Goal: Use online tool/utility: Utilize a website feature to perform a specific function

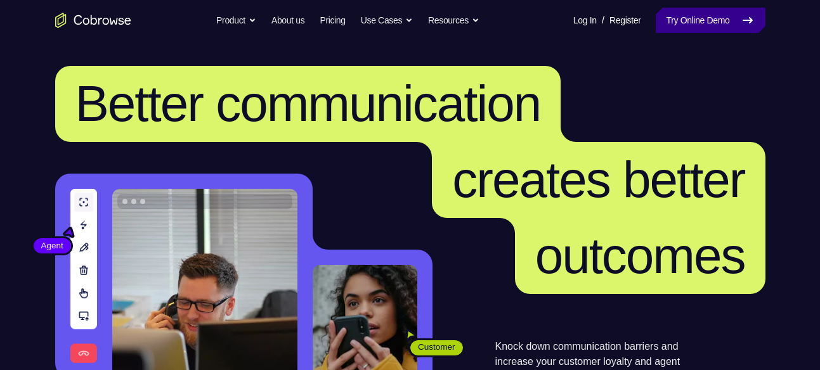
click at [741, 27] on icon at bounding box center [747, 20] width 15 height 15
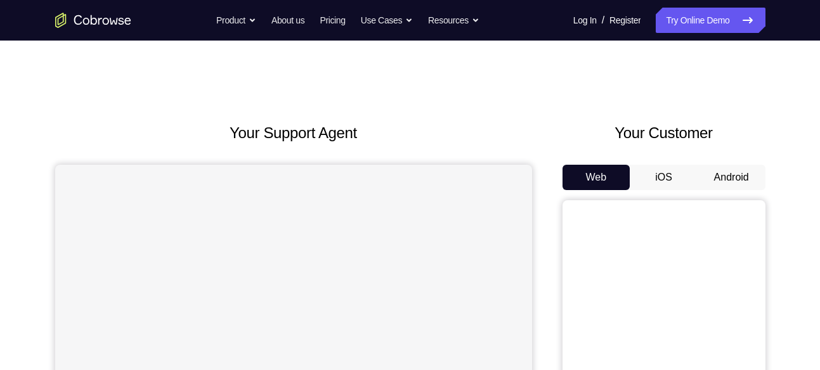
click at [739, 174] on button "Android" at bounding box center [732, 177] width 68 height 25
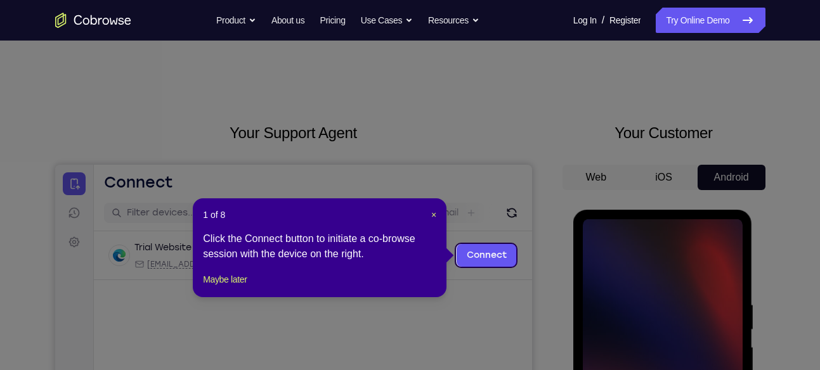
click at [429, 216] on header "1 of 8 ×" at bounding box center [319, 215] width 233 height 13
click at [437, 216] on div "1 of 8 × Click the Connect button to initiate a co-browse session with the devi…" at bounding box center [320, 247] width 254 height 99
click at [432, 216] on span "×" at bounding box center [433, 215] width 5 height 10
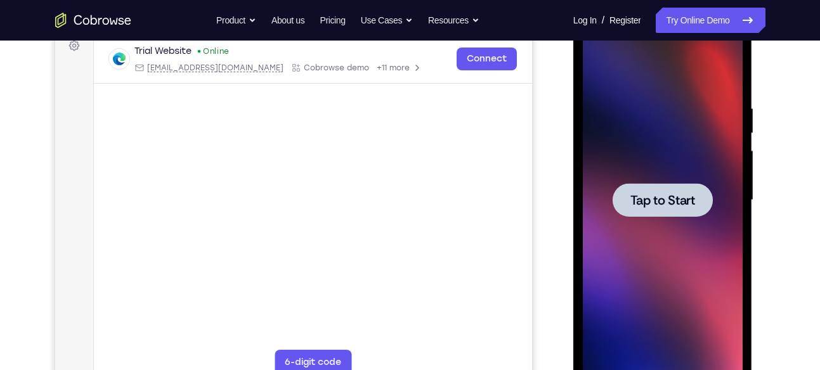
scroll to position [202, 0]
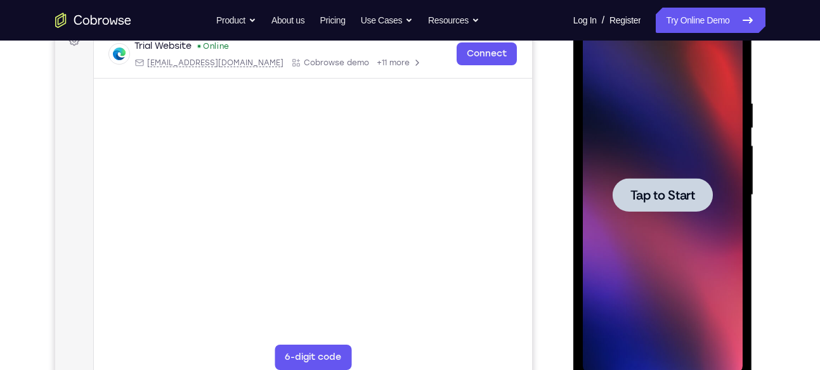
click at [651, 189] on span "Tap to Start" at bounding box center [662, 195] width 65 height 13
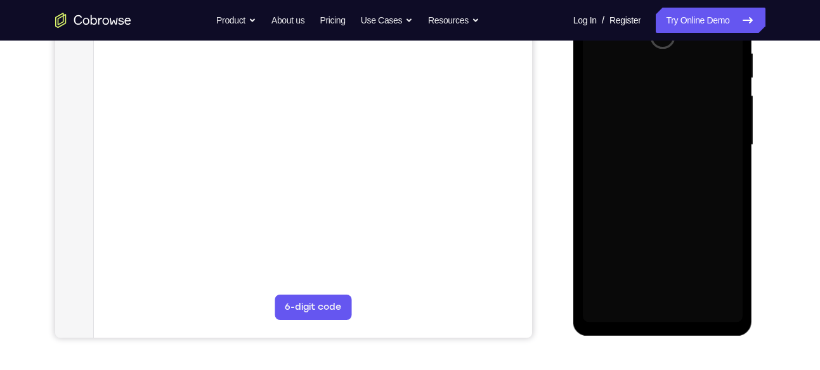
scroll to position [253, 0]
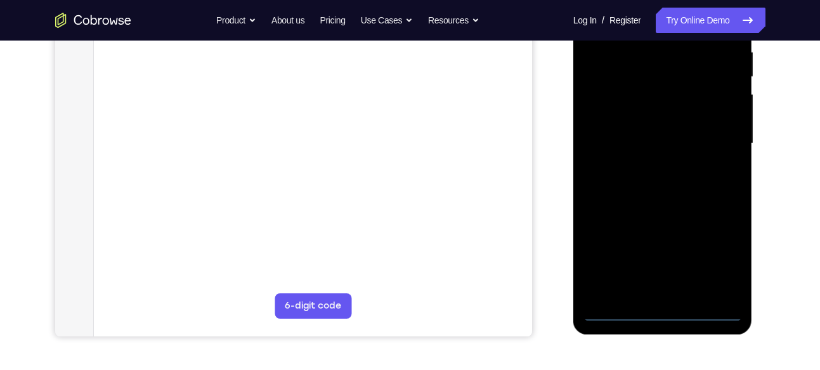
click at [658, 315] on div at bounding box center [663, 143] width 160 height 355
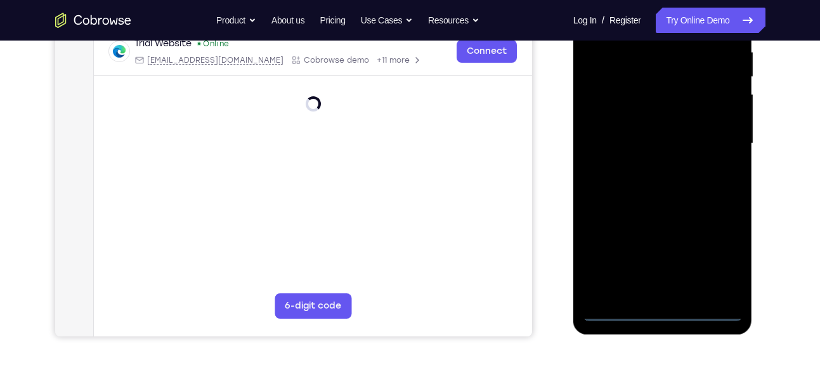
click at [717, 251] on div at bounding box center [663, 143] width 160 height 355
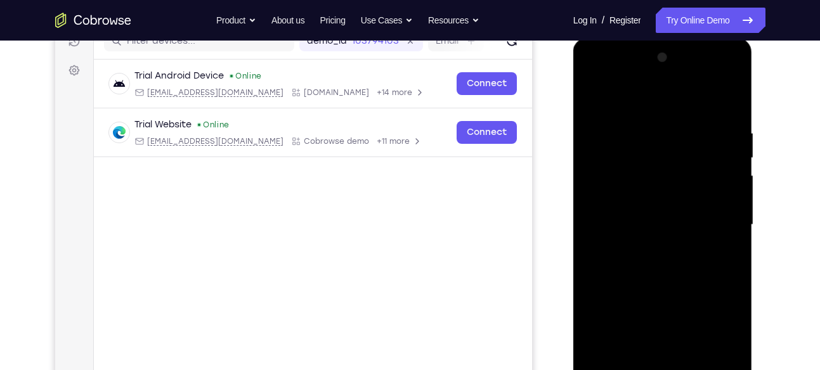
scroll to position [171, 0]
click at [608, 80] on div at bounding box center [663, 225] width 160 height 355
click at [715, 212] on div at bounding box center [663, 225] width 160 height 355
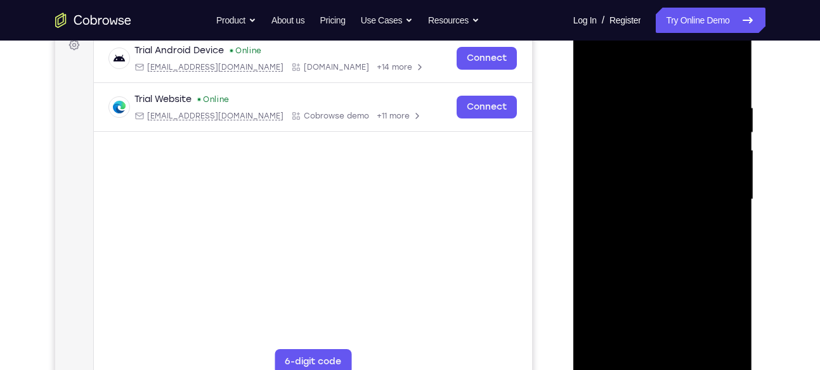
scroll to position [209, 0]
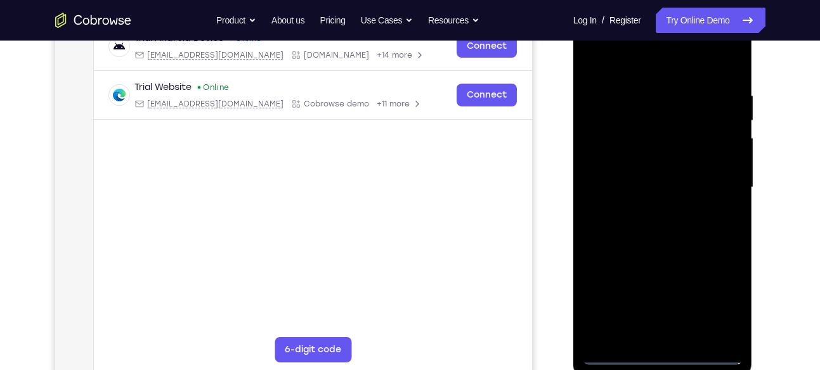
click at [654, 211] on div at bounding box center [663, 187] width 160 height 355
click at [645, 178] on div at bounding box center [663, 187] width 160 height 355
click at [629, 168] on div at bounding box center [663, 187] width 160 height 355
click at [626, 185] on div at bounding box center [663, 187] width 160 height 355
click at [616, 231] on div at bounding box center [663, 187] width 160 height 355
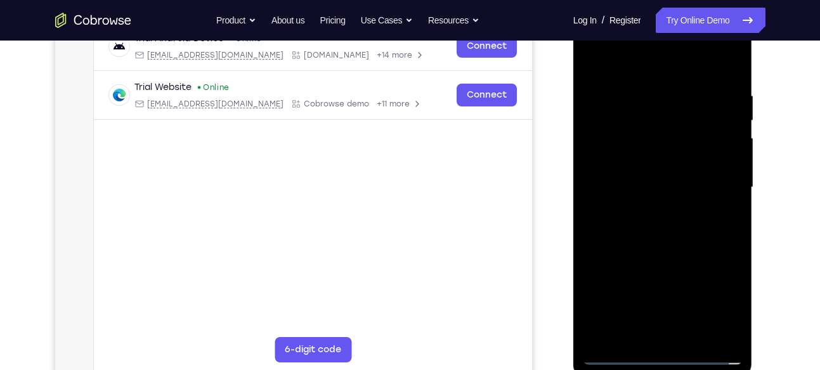
click at [657, 224] on div at bounding box center [663, 187] width 160 height 355
click at [657, 231] on div at bounding box center [663, 187] width 160 height 355
click at [706, 220] on div at bounding box center [663, 187] width 160 height 355
click at [666, 247] on div at bounding box center [663, 187] width 160 height 355
click at [802, 127] on div "Your Support Agent Your Customer Web iOS Android Next Steps We’d be happy to gi…" at bounding box center [410, 249] width 812 height 836
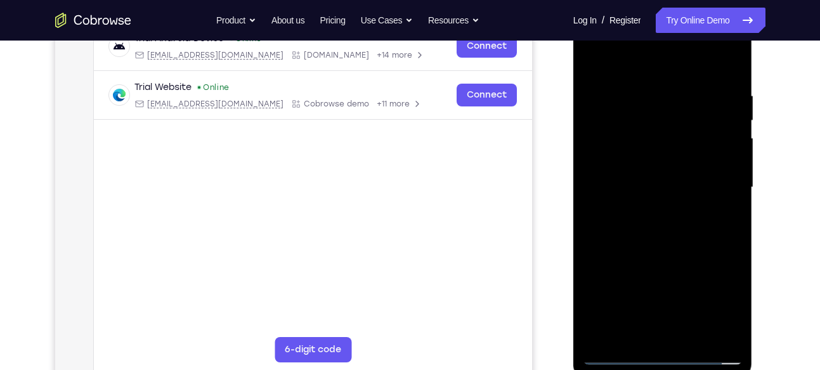
click at [728, 75] on div at bounding box center [663, 187] width 160 height 355
click at [732, 62] on div at bounding box center [663, 187] width 160 height 355
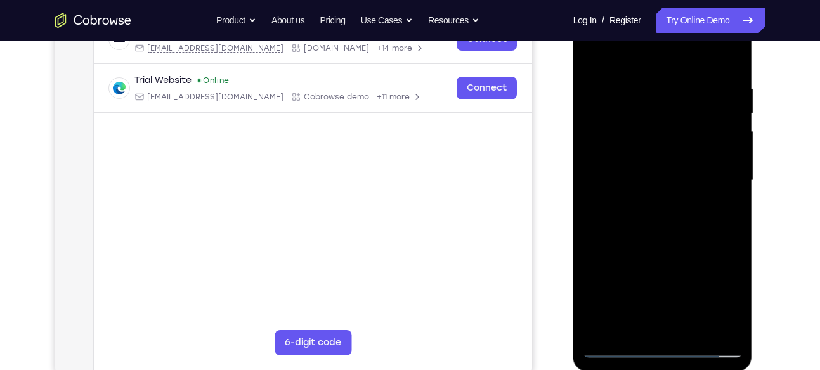
scroll to position [218, 0]
click at [638, 122] on div at bounding box center [663, 179] width 160 height 355
drag, startPoint x: 671, startPoint y: 141, endPoint x: 639, endPoint y: 140, distance: 32.3
click at [639, 140] on div at bounding box center [663, 179] width 160 height 355
click at [710, 159] on div at bounding box center [663, 179] width 160 height 355
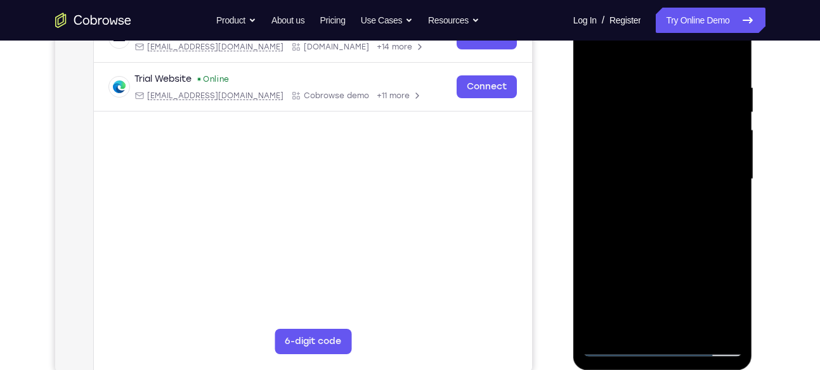
click at [594, 51] on div at bounding box center [663, 179] width 160 height 355
click at [698, 103] on div at bounding box center [663, 179] width 160 height 355
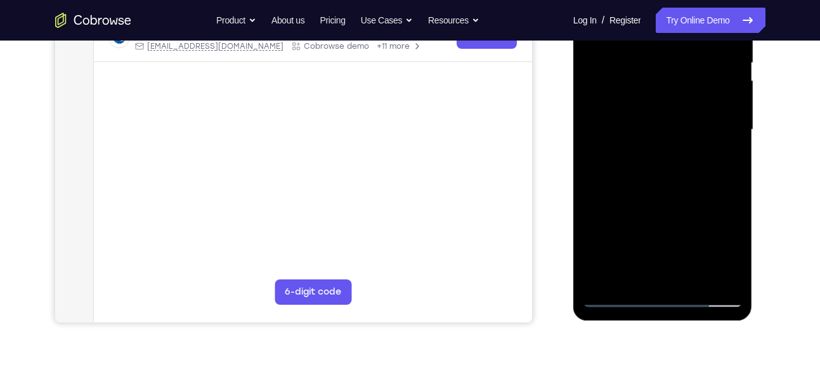
scroll to position [272, 0]
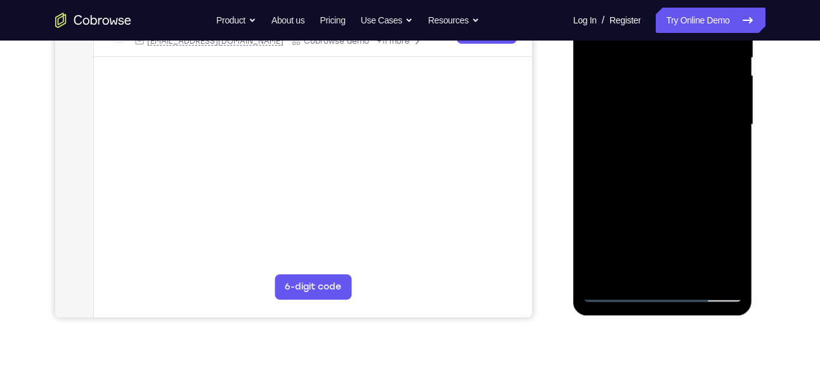
click at [601, 276] on div at bounding box center [663, 124] width 160 height 355
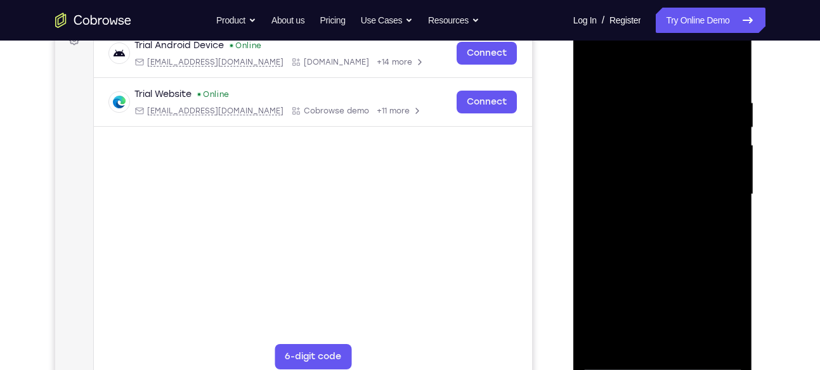
scroll to position [202, 0]
click at [731, 68] on div at bounding box center [663, 195] width 160 height 355
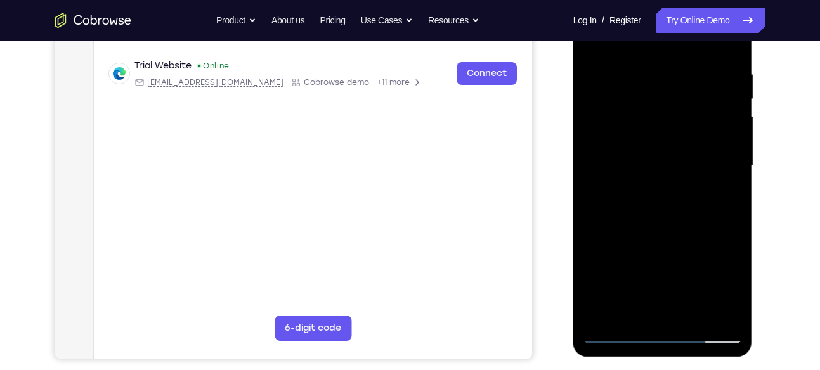
click at [632, 115] on div at bounding box center [663, 166] width 160 height 355
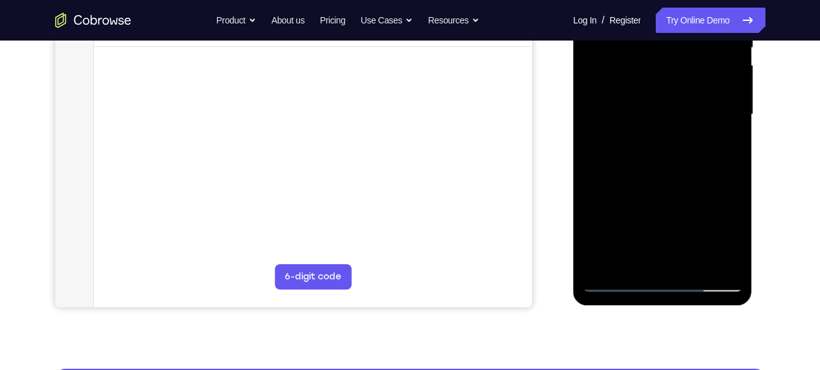
click at [632, 228] on div at bounding box center [663, 114] width 160 height 355
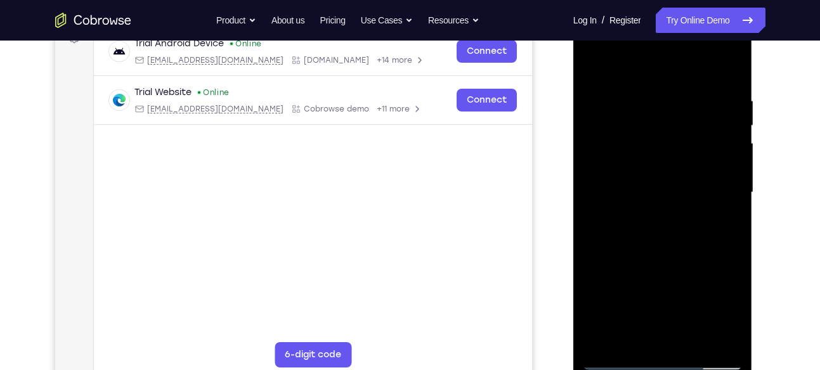
scroll to position [202, 0]
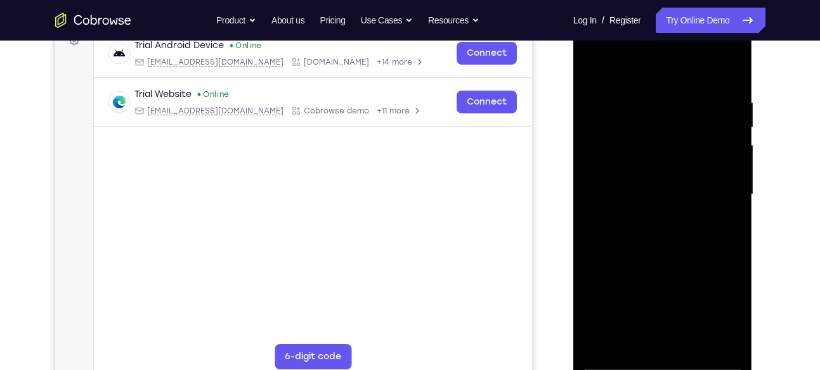
click at [592, 64] on div at bounding box center [663, 194] width 160 height 355
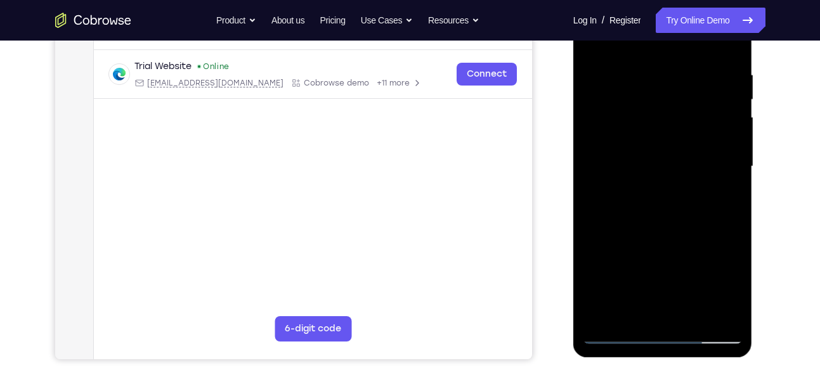
scroll to position [261, 0]
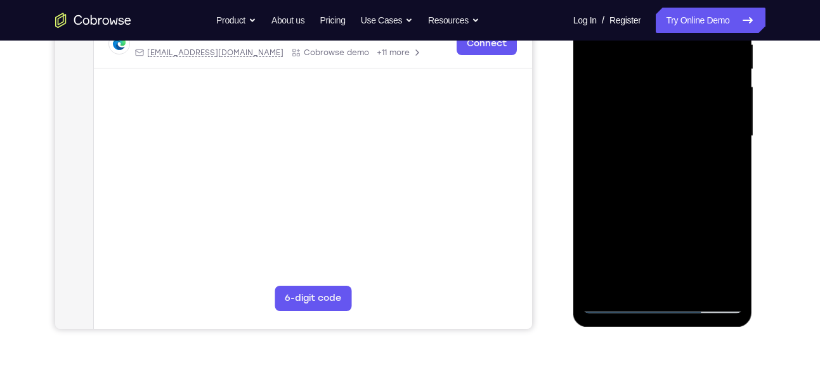
click at [679, 248] on div at bounding box center [663, 136] width 160 height 355
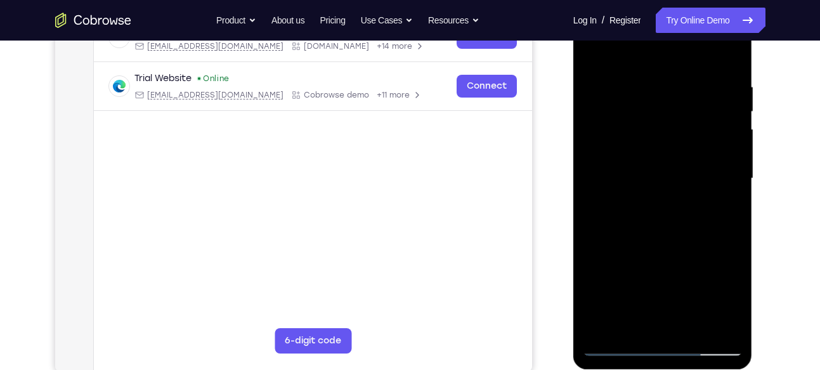
scroll to position [217, 0]
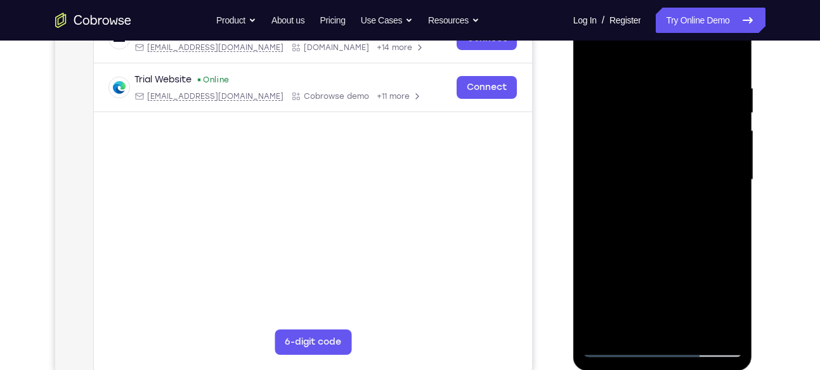
click at [593, 52] on div at bounding box center [663, 180] width 160 height 355
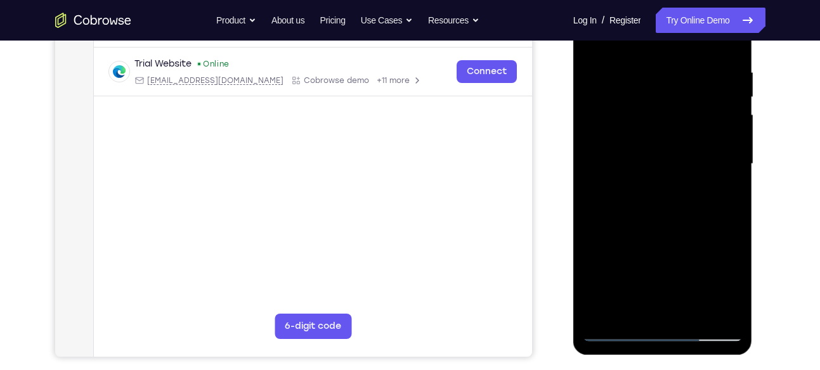
scroll to position [243, 0]
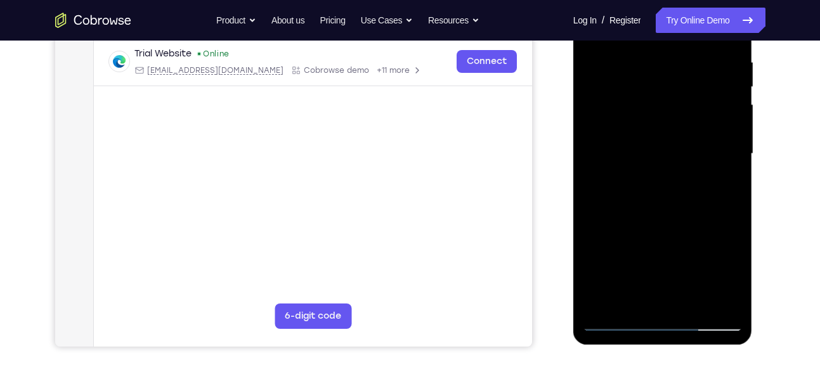
click at [606, 268] on div at bounding box center [663, 154] width 160 height 355
click at [656, 68] on div at bounding box center [663, 154] width 160 height 355
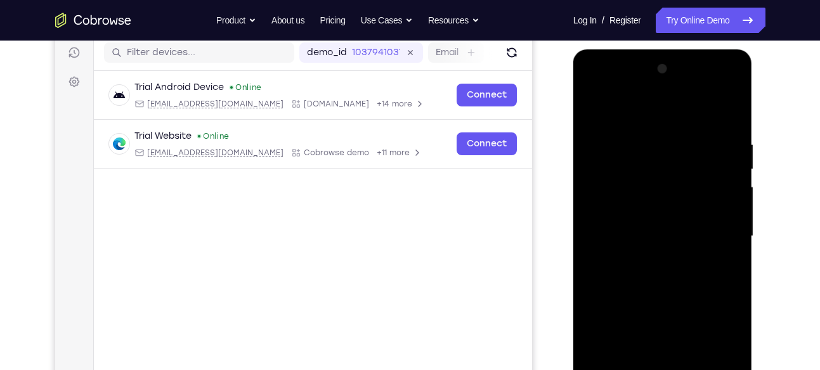
scroll to position [159, 0]
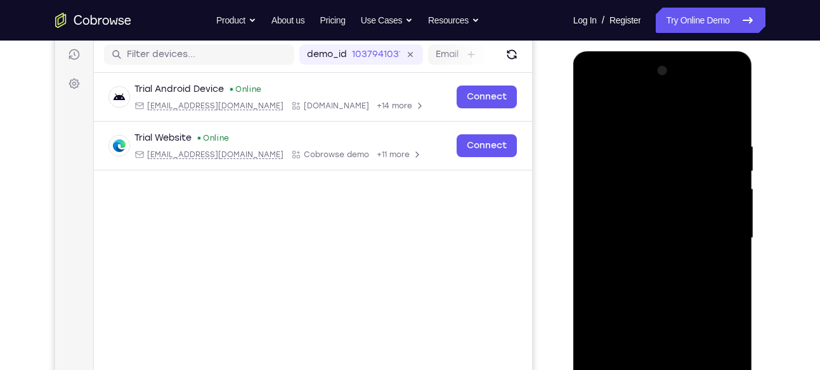
click at [590, 109] on div at bounding box center [663, 238] width 160 height 355
click at [595, 112] on div at bounding box center [663, 238] width 160 height 355
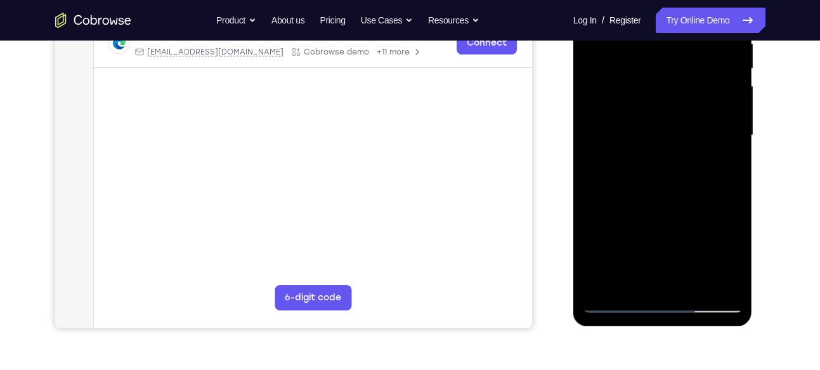
scroll to position [262, 0]
click at [604, 285] on div at bounding box center [663, 135] width 160 height 355
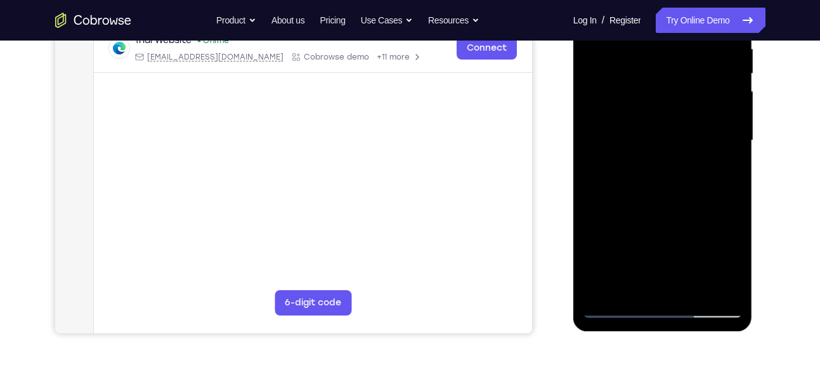
scroll to position [250, 0]
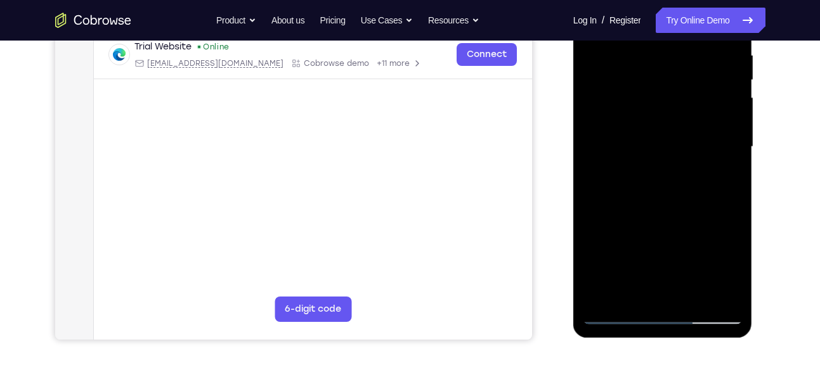
click at [692, 296] on div at bounding box center [663, 147] width 160 height 355
click at [650, 219] on div at bounding box center [663, 147] width 160 height 355
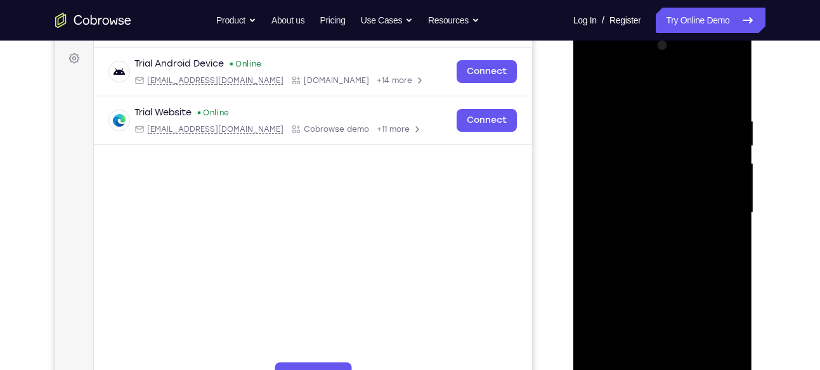
scroll to position [180, 0]
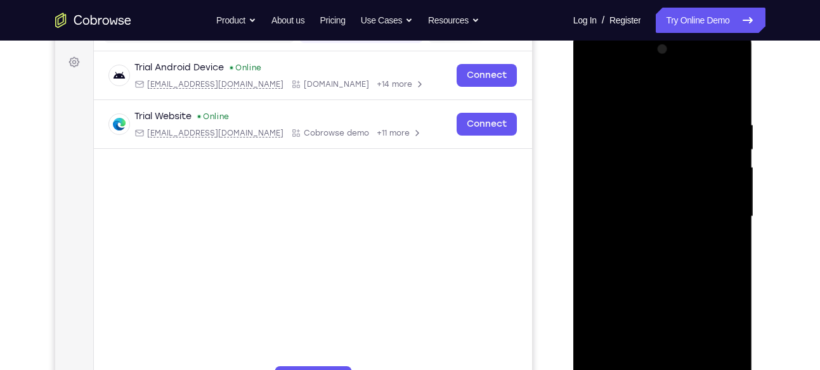
click at [595, 93] on div at bounding box center [663, 216] width 160 height 355
click at [664, 199] on div at bounding box center [663, 216] width 160 height 355
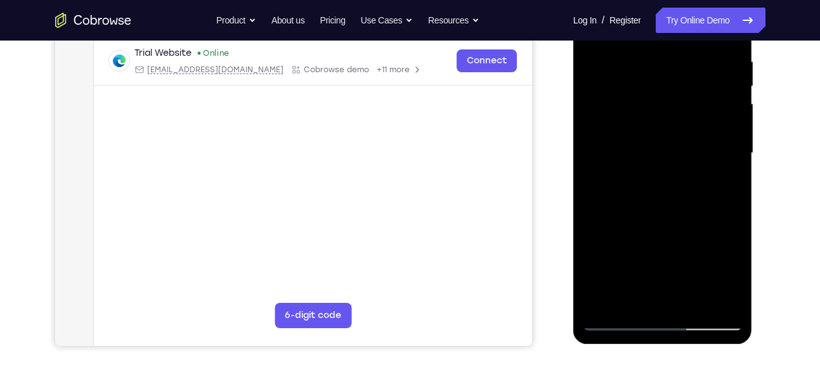
scroll to position [245, 0]
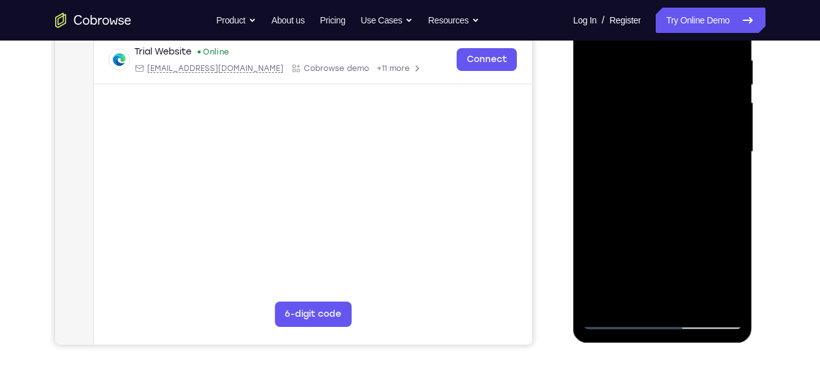
click at [726, 185] on div at bounding box center [663, 152] width 160 height 355
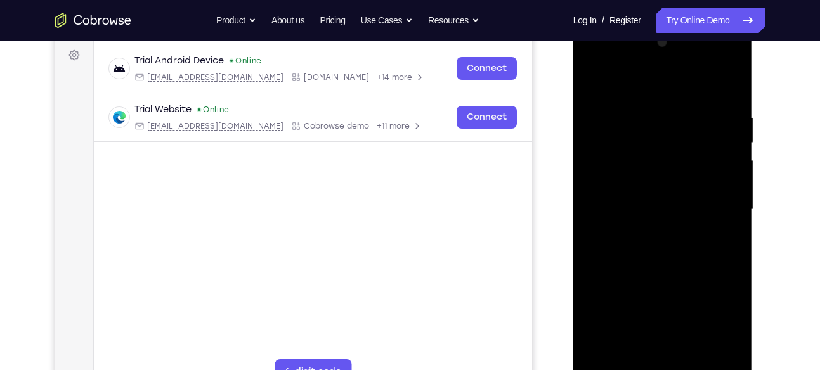
click at [591, 84] on div at bounding box center [663, 209] width 160 height 355
click at [594, 84] on div at bounding box center [663, 209] width 160 height 355
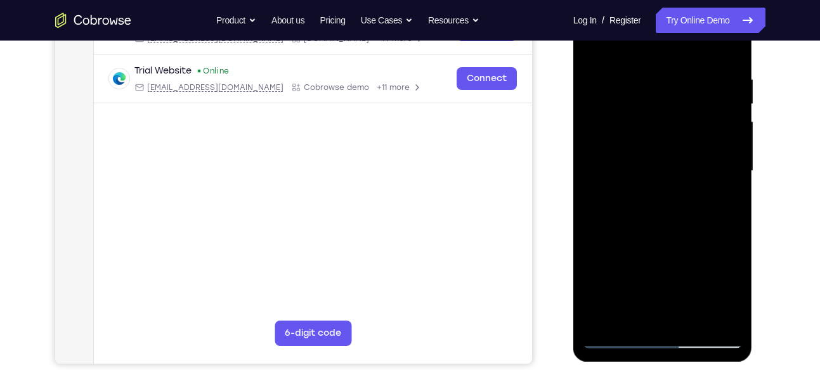
scroll to position [228, 0]
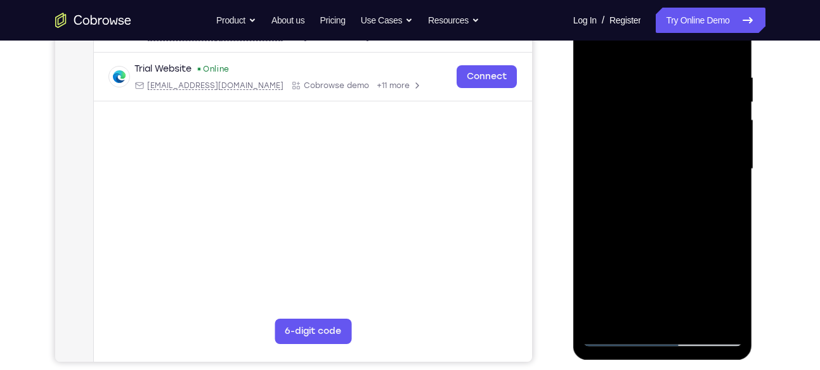
drag, startPoint x: 686, startPoint y: 243, endPoint x: 691, endPoint y: 182, distance: 61.0
click at [691, 182] on div at bounding box center [663, 169] width 160 height 355
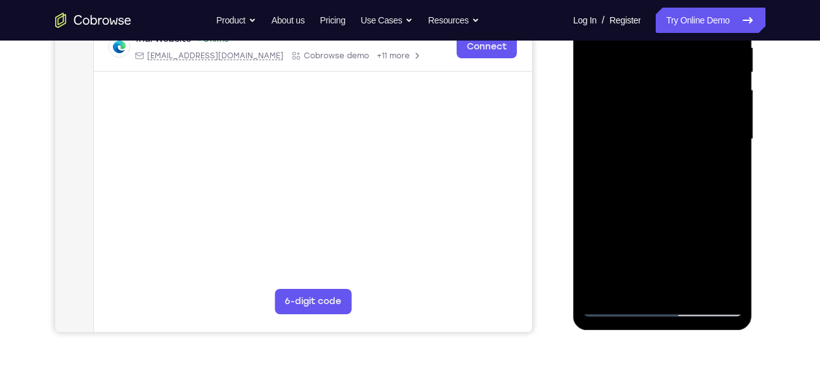
scroll to position [258, 0]
click at [731, 127] on div at bounding box center [663, 138] width 160 height 355
click at [668, 120] on div at bounding box center [663, 138] width 160 height 355
click at [738, 136] on div at bounding box center [663, 138] width 160 height 355
drag, startPoint x: 674, startPoint y: 229, endPoint x: 685, endPoint y: 84, distance: 145.0
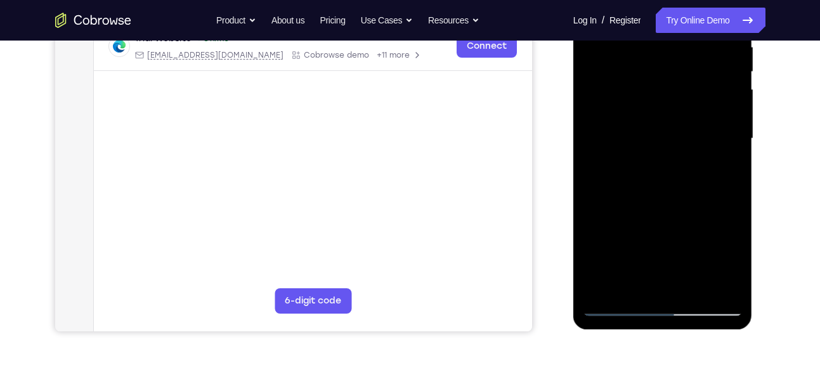
click at [685, 84] on div at bounding box center [663, 138] width 160 height 355
drag, startPoint x: 678, startPoint y: 249, endPoint x: 680, endPoint y: 106, distance: 143.3
click at [680, 106] on div at bounding box center [663, 138] width 160 height 355
drag, startPoint x: 655, startPoint y: 211, endPoint x: 657, endPoint y: 112, distance: 99.6
click at [657, 112] on div at bounding box center [663, 138] width 160 height 355
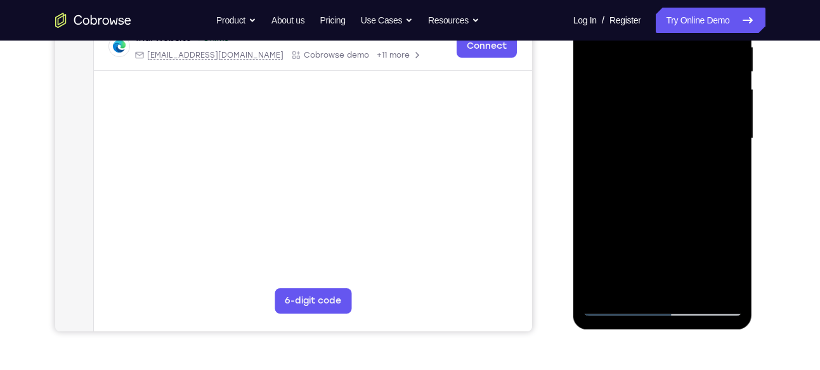
drag, startPoint x: 682, startPoint y: 219, endPoint x: 687, endPoint y: 163, distance: 56.0
click at [687, 163] on div at bounding box center [663, 138] width 160 height 355
click at [737, 116] on div at bounding box center [663, 138] width 160 height 355
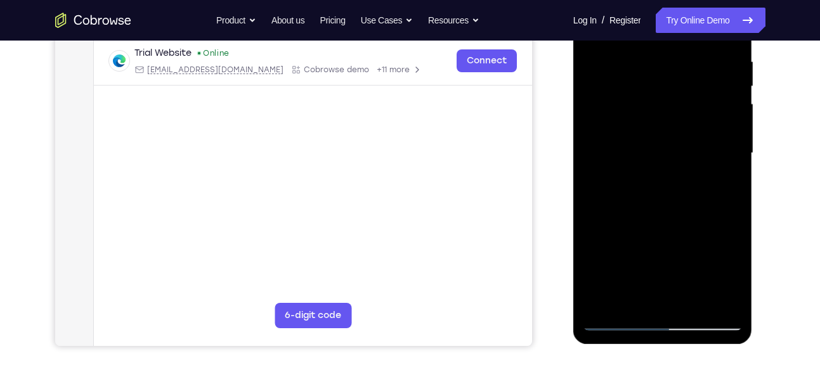
scroll to position [243, 0]
click at [735, 124] on div at bounding box center [663, 154] width 160 height 355
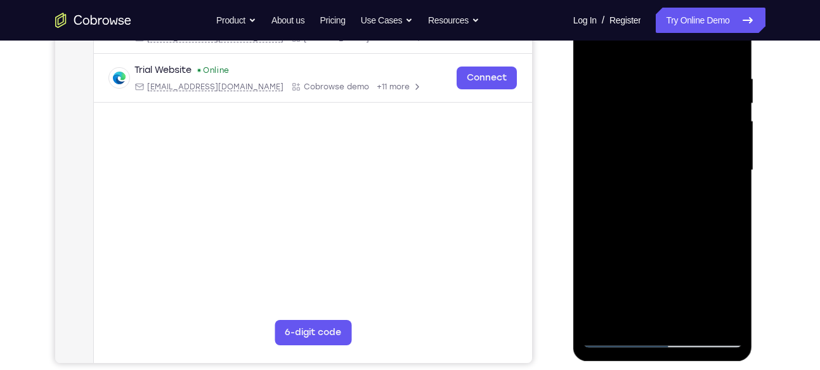
scroll to position [224, 0]
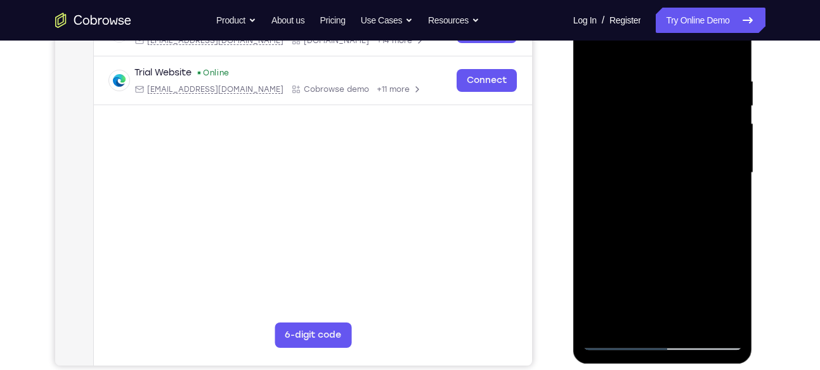
click at [594, 146] on div at bounding box center [663, 173] width 160 height 355
click at [732, 146] on div at bounding box center [663, 173] width 160 height 355
click at [729, 146] on div at bounding box center [663, 173] width 160 height 355
click at [736, 149] on div at bounding box center [663, 173] width 160 height 355
click at [729, 148] on div at bounding box center [663, 173] width 160 height 355
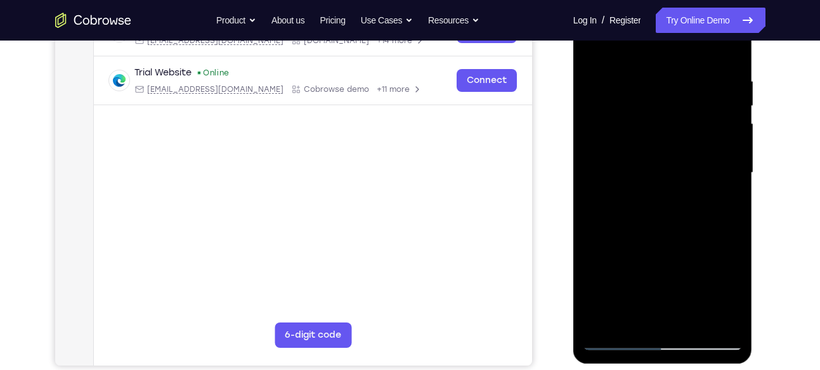
click at [739, 149] on div at bounding box center [663, 173] width 160 height 355
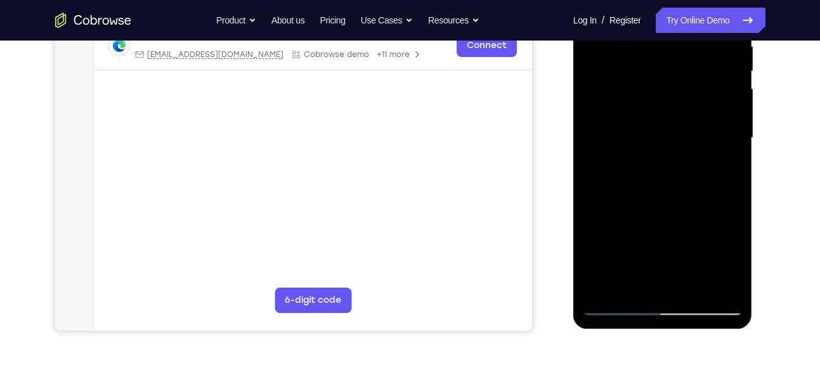
scroll to position [237, 0]
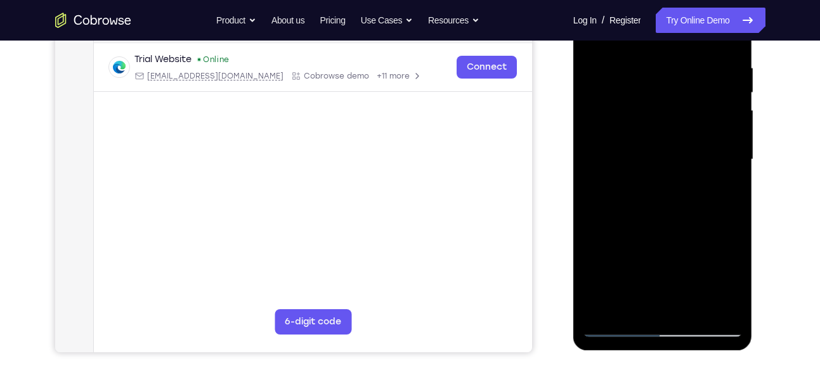
click at [684, 140] on div at bounding box center [663, 159] width 160 height 355
drag, startPoint x: 655, startPoint y: 263, endPoint x: 669, endPoint y: 132, distance: 132.0
click at [669, 132] on div at bounding box center [663, 159] width 160 height 355
drag, startPoint x: 673, startPoint y: 256, endPoint x: 679, endPoint y: 96, distance: 159.3
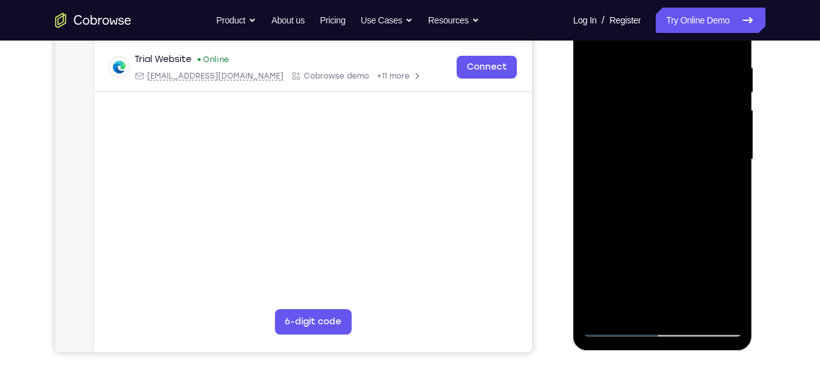
click at [679, 96] on div at bounding box center [663, 159] width 160 height 355
drag, startPoint x: 670, startPoint y: 270, endPoint x: 675, endPoint y: 126, distance: 144.1
click at [675, 126] on div at bounding box center [663, 159] width 160 height 355
drag, startPoint x: 646, startPoint y: 266, endPoint x: 663, endPoint y: 114, distance: 152.5
click at [663, 114] on div at bounding box center [663, 159] width 160 height 355
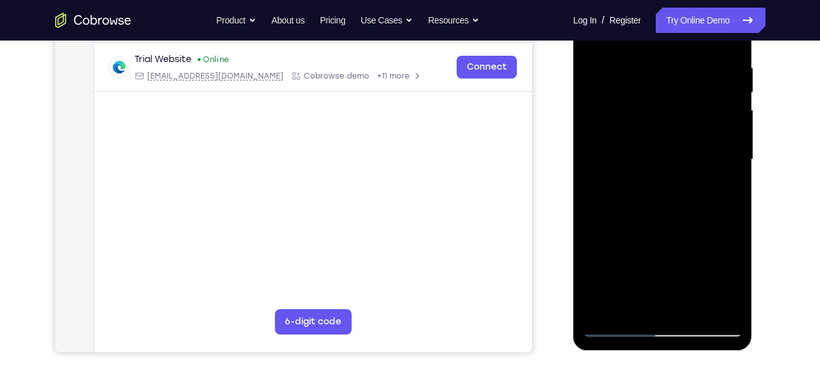
drag, startPoint x: 666, startPoint y: 257, endPoint x: 668, endPoint y: 131, distance: 126.8
click at [668, 131] on div at bounding box center [663, 159] width 160 height 355
click at [663, 257] on div at bounding box center [663, 159] width 160 height 355
drag, startPoint x: 687, startPoint y: 131, endPoint x: 686, endPoint y: 177, distance: 46.3
click at [686, 177] on div at bounding box center [663, 159] width 160 height 355
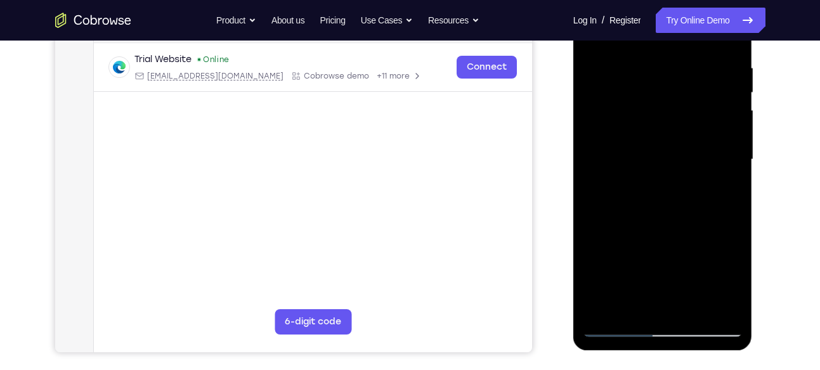
click at [737, 134] on div at bounding box center [663, 159] width 160 height 355
drag, startPoint x: 668, startPoint y: 116, endPoint x: 666, endPoint y: 166, distance: 50.1
click at [666, 166] on div at bounding box center [663, 159] width 160 height 355
click at [731, 171] on div at bounding box center [663, 159] width 160 height 355
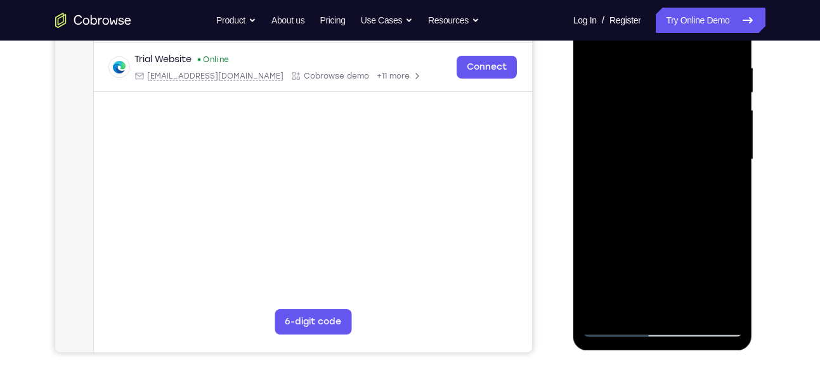
drag, startPoint x: 661, startPoint y: 262, endPoint x: 673, endPoint y: 88, distance: 174.2
click at [673, 88] on div at bounding box center [663, 159] width 160 height 355
drag, startPoint x: 668, startPoint y: 254, endPoint x: 668, endPoint y: 112, distance: 142.1
click at [668, 112] on div at bounding box center [663, 159] width 160 height 355
drag, startPoint x: 663, startPoint y: 253, endPoint x: 668, endPoint y: 116, distance: 137.1
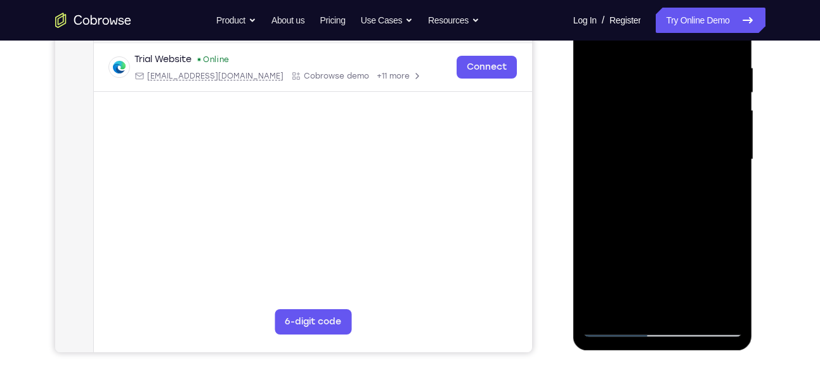
click at [668, 116] on div at bounding box center [663, 159] width 160 height 355
drag, startPoint x: 659, startPoint y: 265, endPoint x: 666, endPoint y: 114, distance: 151.1
click at [666, 114] on div at bounding box center [663, 159] width 160 height 355
drag, startPoint x: 659, startPoint y: 278, endPoint x: 669, endPoint y: 114, distance: 163.9
click at [669, 114] on div at bounding box center [663, 159] width 160 height 355
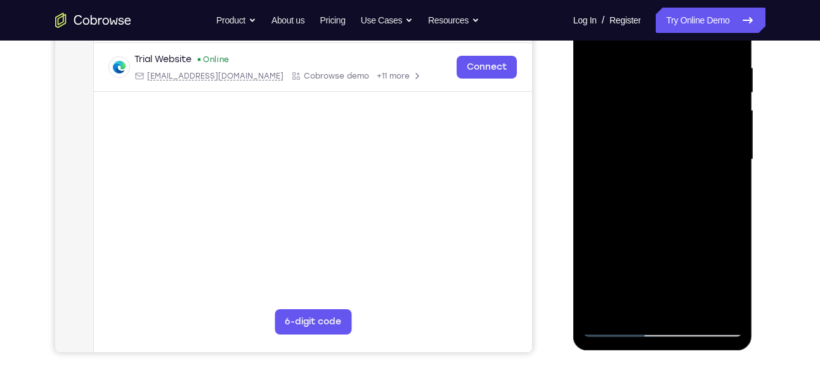
drag, startPoint x: 675, startPoint y: 260, endPoint x: 672, endPoint y: 136, distance: 124.3
click at [672, 136] on div at bounding box center [663, 159] width 160 height 355
drag, startPoint x: 666, startPoint y: 270, endPoint x: 677, endPoint y: 103, distance: 167.1
click at [677, 103] on div at bounding box center [663, 159] width 160 height 355
drag, startPoint x: 670, startPoint y: 273, endPoint x: 652, endPoint y: 108, distance: 165.2
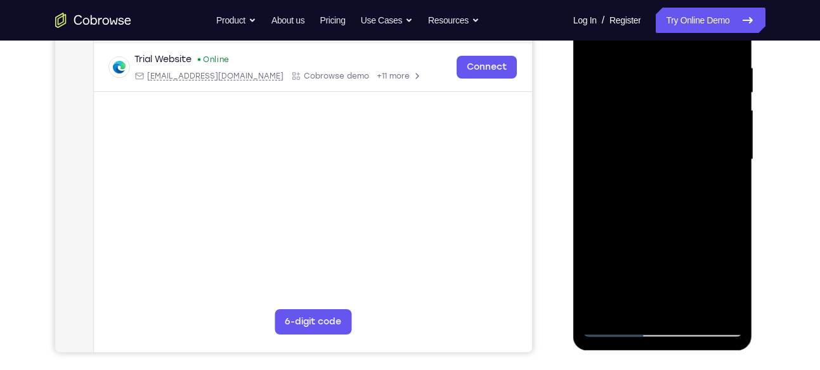
click at [652, 108] on div at bounding box center [663, 159] width 160 height 355
drag, startPoint x: 647, startPoint y: 283, endPoint x: 665, endPoint y: 83, distance: 201.1
click at [665, 83] on div at bounding box center [663, 159] width 160 height 355
drag, startPoint x: 646, startPoint y: 264, endPoint x: 658, endPoint y: 90, distance: 174.2
click at [658, 90] on div at bounding box center [663, 159] width 160 height 355
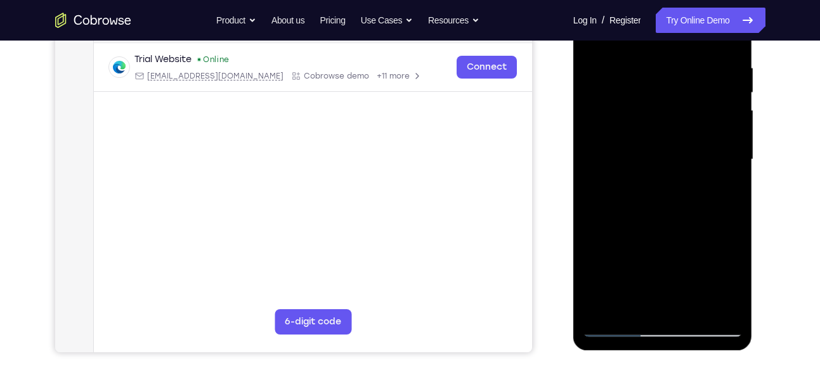
drag, startPoint x: 666, startPoint y: 112, endPoint x: 638, endPoint y: 270, distance: 160.4
click at [638, 270] on div at bounding box center [663, 159] width 160 height 355
drag, startPoint x: 669, startPoint y: 92, endPoint x: 663, endPoint y: 264, distance: 171.9
click at [663, 264] on div at bounding box center [663, 159] width 160 height 355
drag, startPoint x: 672, startPoint y: 143, endPoint x: 663, endPoint y: 212, distance: 69.1
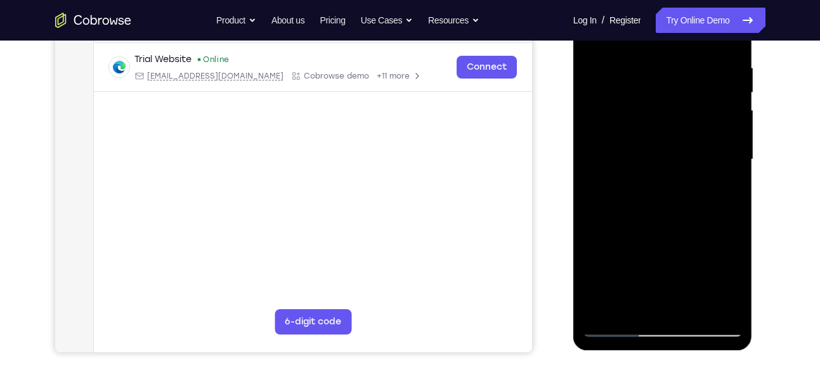
click at [663, 212] on div at bounding box center [663, 159] width 160 height 355
click at [732, 177] on div at bounding box center [663, 159] width 160 height 355
click at [736, 175] on div at bounding box center [663, 159] width 160 height 355
click at [606, 311] on div at bounding box center [663, 159] width 160 height 355
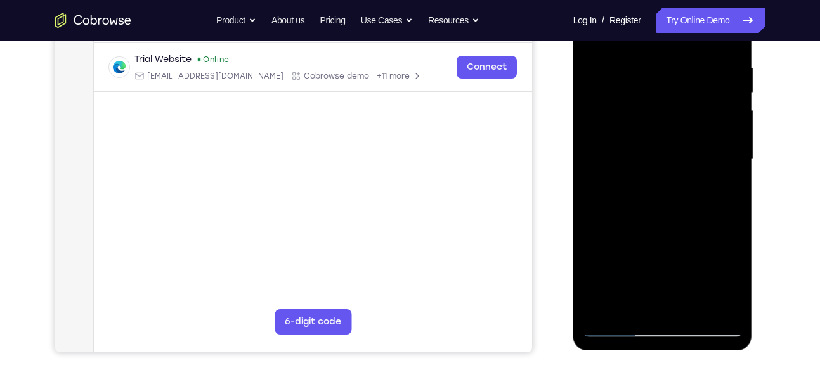
scroll to position [196, 0]
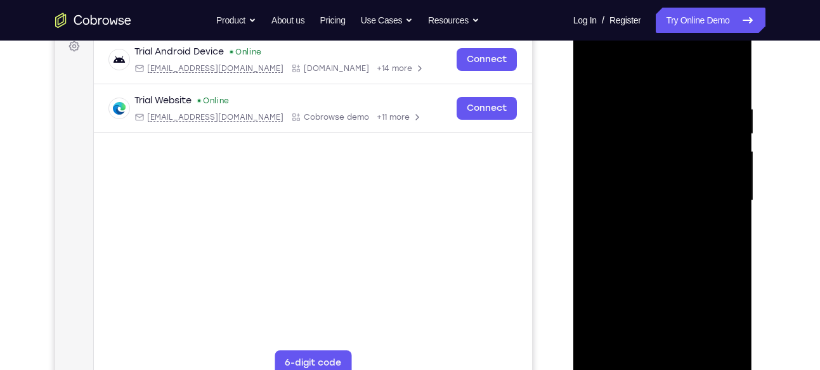
click at [642, 101] on div at bounding box center [663, 200] width 160 height 355
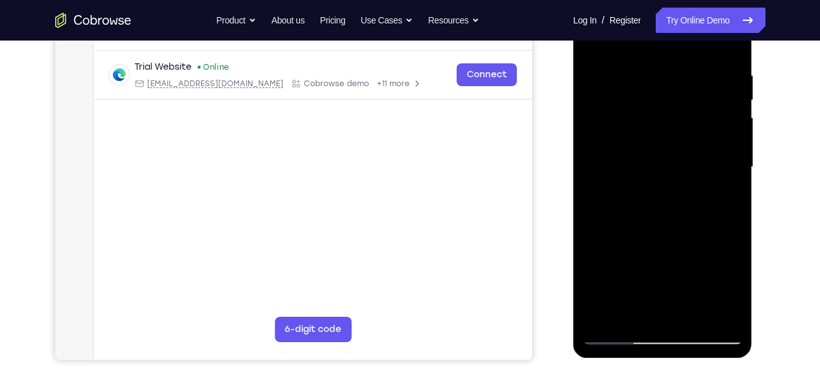
scroll to position [230, 0]
click at [710, 105] on div at bounding box center [663, 166] width 160 height 355
drag, startPoint x: 611, startPoint y: 179, endPoint x: 656, endPoint y: 186, distance: 45.5
click at [656, 186] on div at bounding box center [663, 166] width 160 height 355
click at [703, 143] on div at bounding box center [663, 166] width 160 height 355
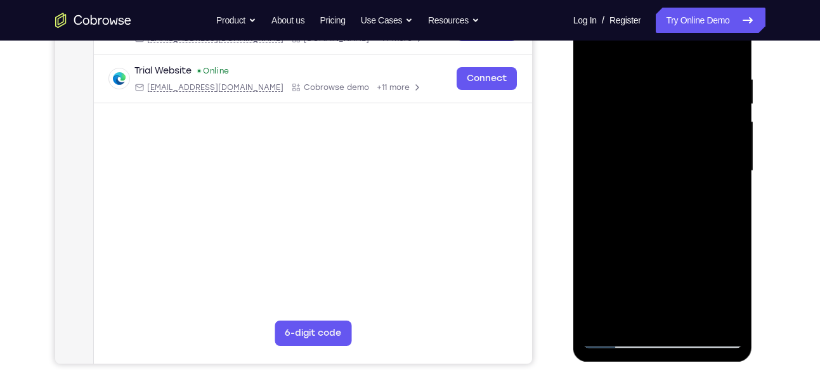
scroll to position [219, 0]
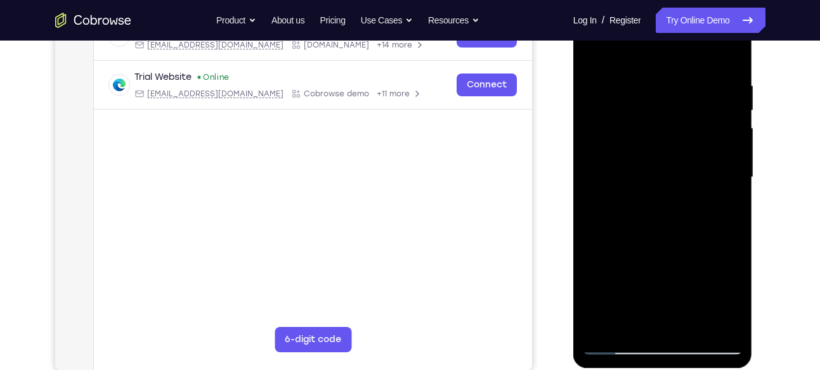
click at [731, 129] on div at bounding box center [663, 177] width 160 height 355
click at [720, 135] on div at bounding box center [663, 177] width 160 height 355
click at [729, 166] on div at bounding box center [663, 177] width 160 height 355
click at [729, 147] on div at bounding box center [663, 177] width 160 height 355
click at [601, 176] on div at bounding box center [663, 177] width 160 height 355
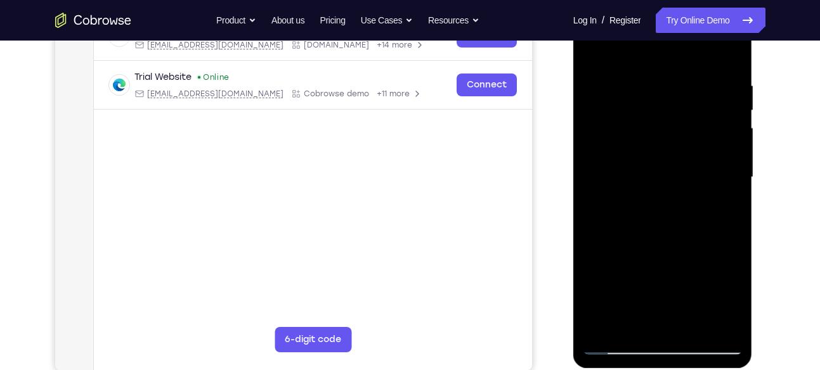
click at [720, 172] on div at bounding box center [663, 177] width 160 height 355
click at [718, 194] on div at bounding box center [663, 177] width 160 height 355
click at [663, 183] on div at bounding box center [663, 177] width 160 height 355
click at [678, 135] on div at bounding box center [663, 177] width 160 height 355
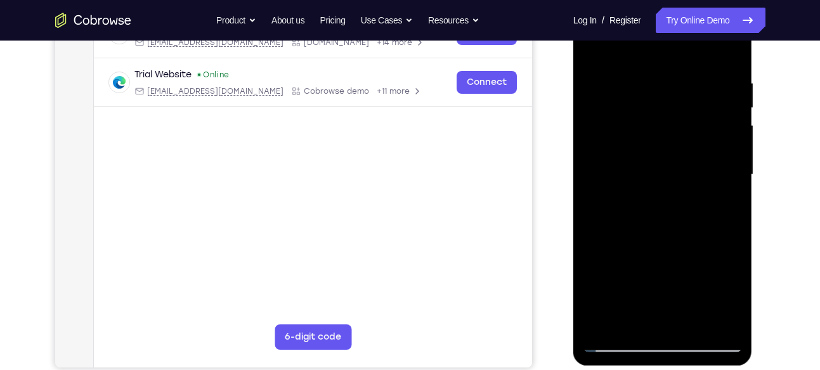
scroll to position [226, 0]
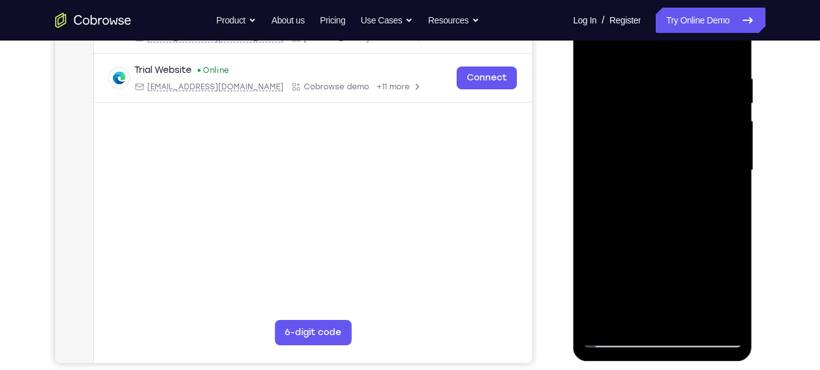
click at [708, 143] on div at bounding box center [663, 170] width 160 height 355
click at [734, 134] on div at bounding box center [663, 170] width 160 height 355
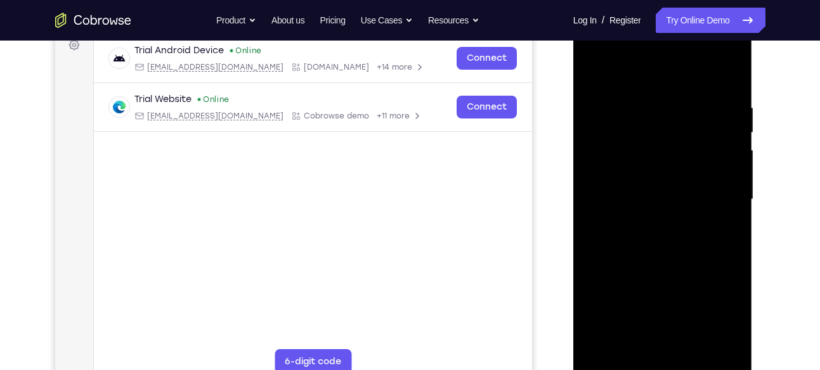
click at [722, 157] on div at bounding box center [663, 199] width 160 height 355
click at [721, 141] on div at bounding box center [663, 199] width 160 height 355
click at [721, 170] on div at bounding box center [663, 199] width 160 height 355
click at [721, 146] on div at bounding box center [663, 199] width 160 height 355
click at [721, 178] on div at bounding box center [663, 199] width 160 height 355
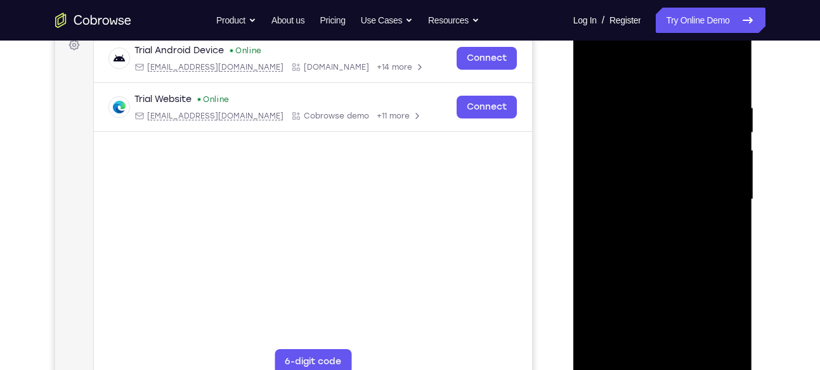
scroll to position [216, 0]
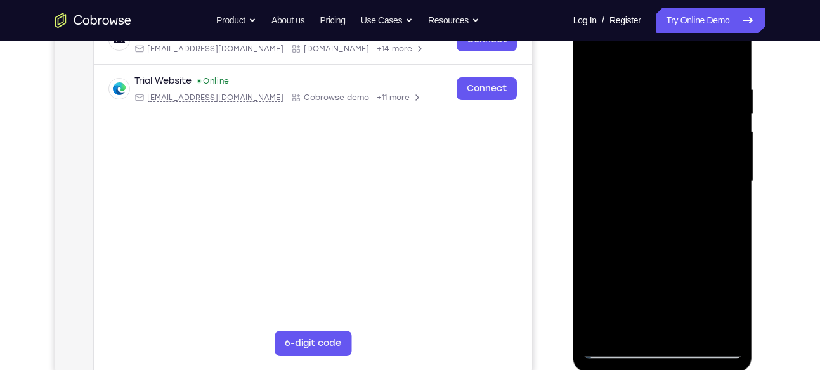
click at [721, 178] on div at bounding box center [663, 181] width 160 height 355
drag, startPoint x: 721, startPoint y: 159, endPoint x: 721, endPoint y: 178, distance: 18.4
click at [721, 178] on div at bounding box center [663, 181] width 160 height 355
drag, startPoint x: 721, startPoint y: 178, endPoint x: 672, endPoint y: 182, distance: 49.0
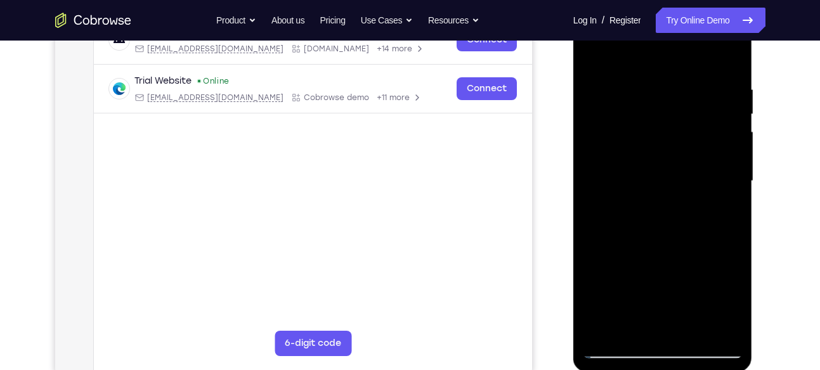
click at [672, 182] on div at bounding box center [663, 181] width 160 height 355
drag, startPoint x: 708, startPoint y: 157, endPoint x: 625, endPoint y: 172, distance: 84.6
click at [625, 172] on div at bounding box center [663, 181] width 160 height 355
drag, startPoint x: 712, startPoint y: 120, endPoint x: 676, endPoint y: 123, distance: 36.2
click at [676, 123] on div at bounding box center [663, 181] width 160 height 355
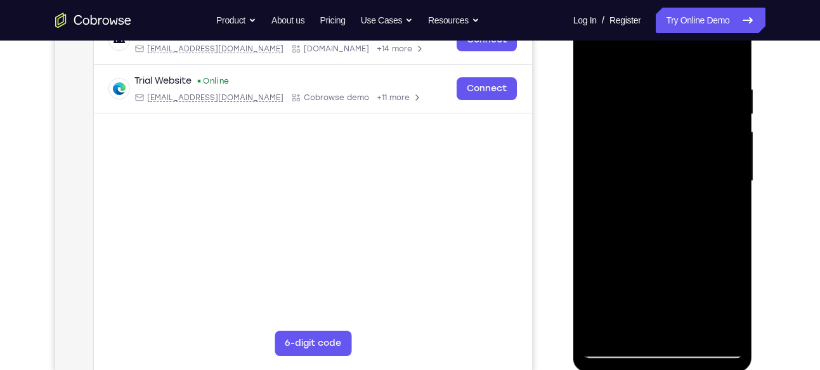
click at [709, 113] on div at bounding box center [663, 181] width 160 height 355
click at [722, 104] on div at bounding box center [663, 181] width 160 height 355
drag, startPoint x: 717, startPoint y: 167, endPoint x: 647, endPoint y: 165, distance: 70.4
click at [647, 165] on div at bounding box center [663, 181] width 160 height 355
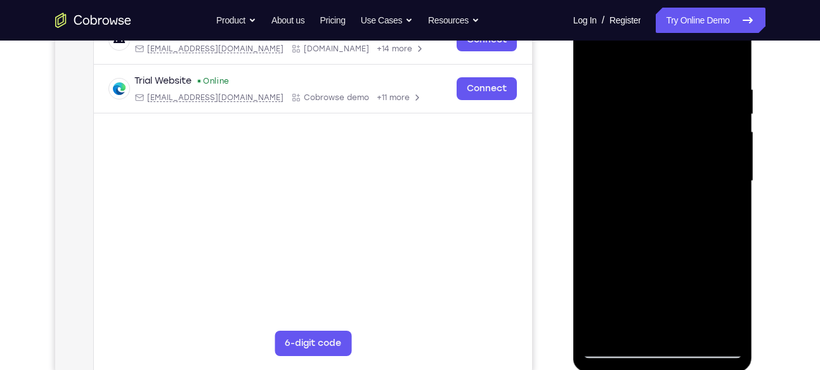
click at [729, 64] on div at bounding box center [663, 181] width 160 height 355
